Goal: Information Seeking & Learning: Learn about a topic

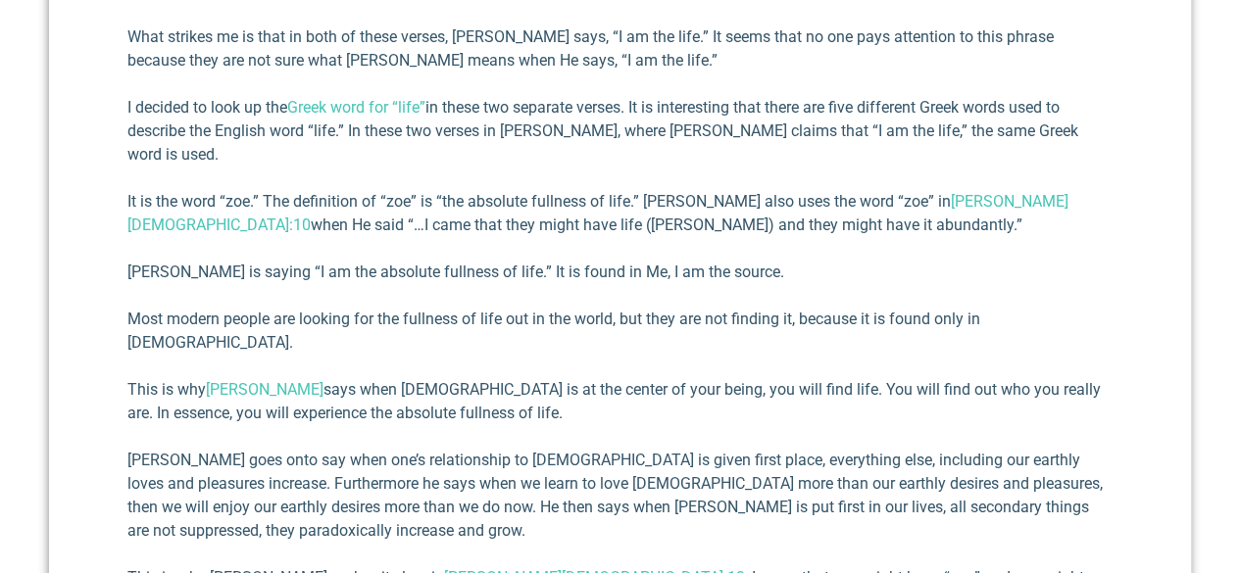
scroll to position [1152, 0]
drag, startPoint x: 997, startPoint y: 503, endPoint x: 129, endPoint y: 501, distance: 867.4
copy em "[PERSON_NAME] is the founder and Executive Director of The Center for Executive…"
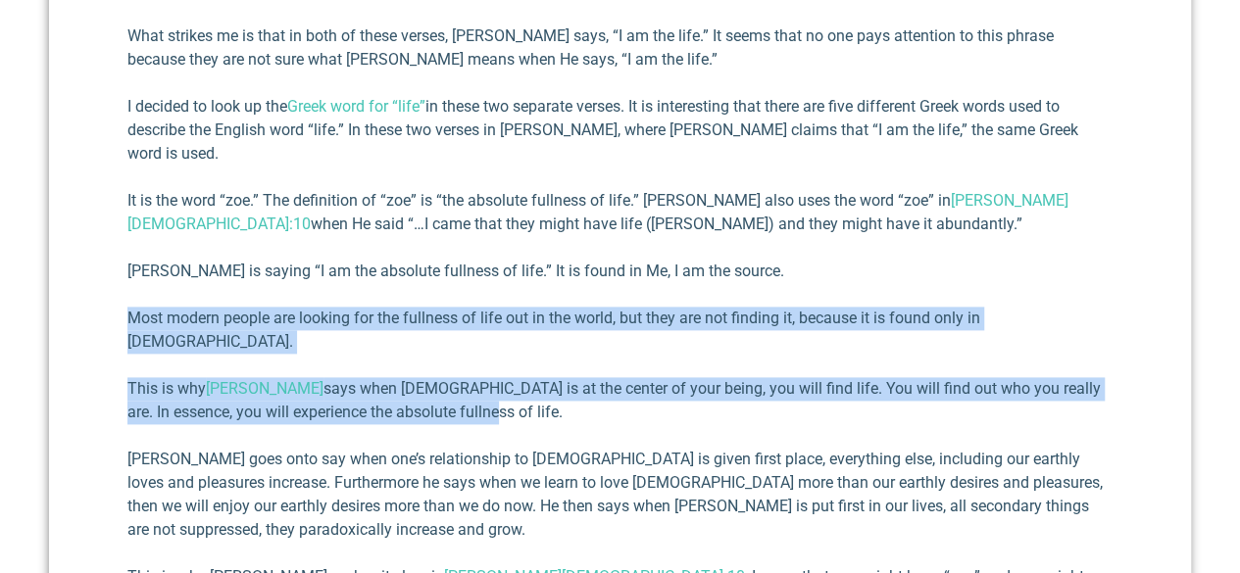
drag, startPoint x: 131, startPoint y: 221, endPoint x: 412, endPoint y: 291, distance: 289.1
click at [412, 291] on div "Whenever you go to a [DEMOGRAPHIC_DATA] funeral I can almost guarantee you will…" at bounding box center [619, 162] width 985 height 1028
copy div "Most modern people are looking for the fullness of life out in the world, but t…"
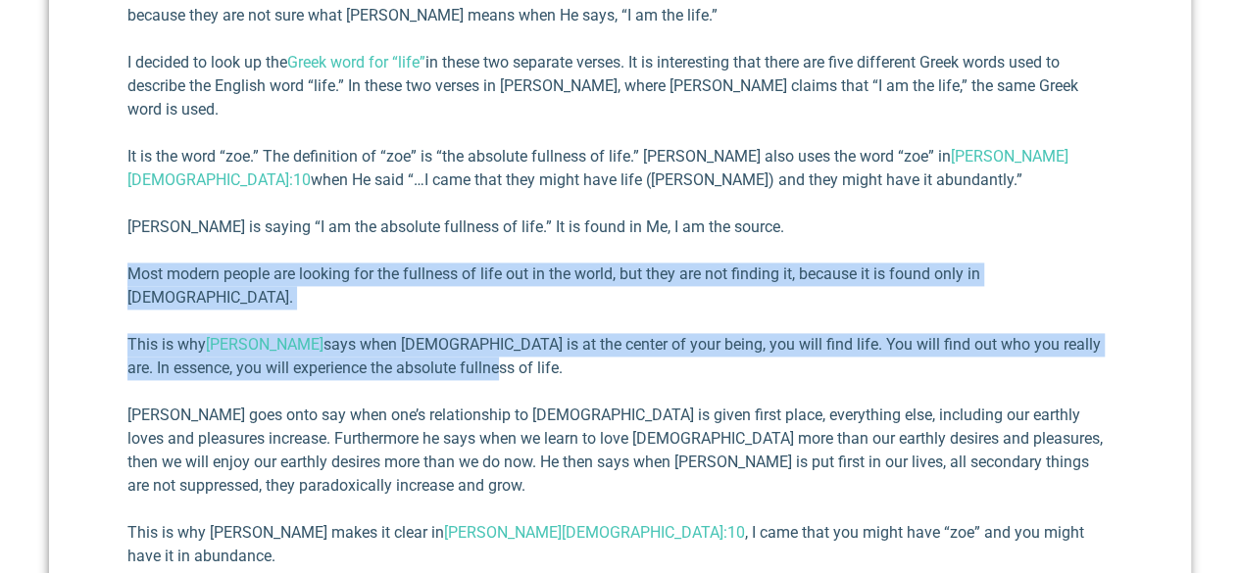
scroll to position [1197, 0]
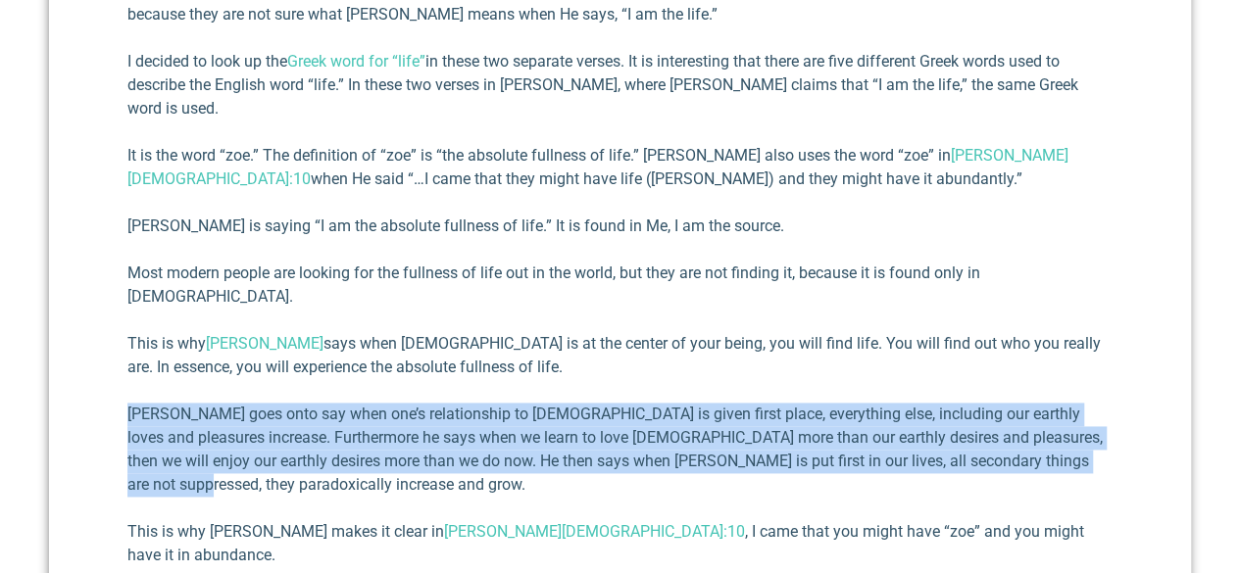
drag, startPoint x: 1103, startPoint y: 339, endPoint x: 128, endPoint y: 293, distance: 975.3
click at [128, 403] on p "[PERSON_NAME] goes onto say when one’s relationship to [DEMOGRAPHIC_DATA] is gi…" at bounding box center [619, 450] width 985 height 94
copy p "[PERSON_NAME] goes onto say when one’s relationship to [DEMOGRAPHIC_DATA] is gi…"
